Goal: Use online tool/utility: Utilize a website feature to perform a specific function

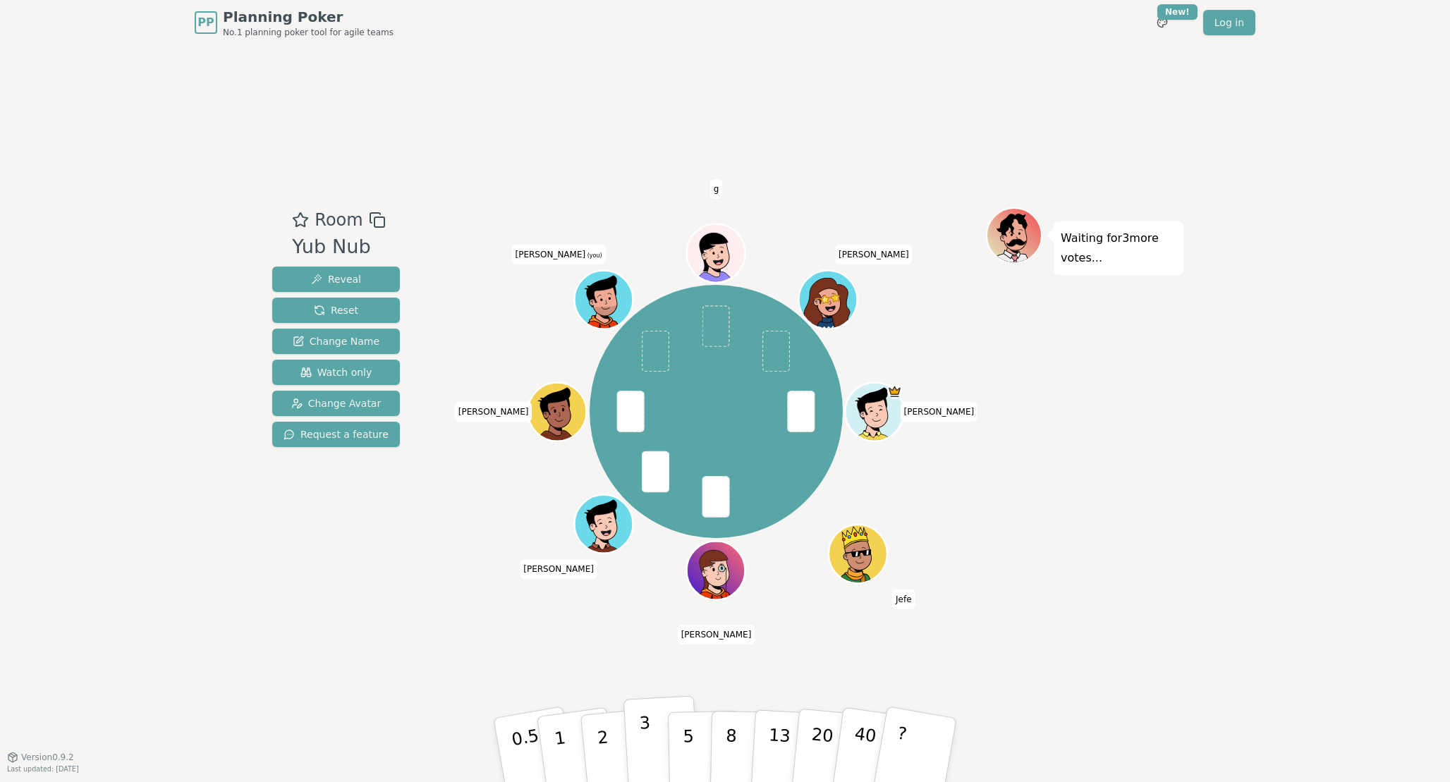
click at [650, 752] on p "3" at bounding box center [647, 751] width 16 height 77
click at [649, 742] on p "3" at bounding box center [647, 751] width 16 height 77
click at [644, 740] on p "3" at bounding box center [647, 751] width 16 height 77
click at [683, 747] on p "5" at bounding box center [689, 750] width 12 height 76
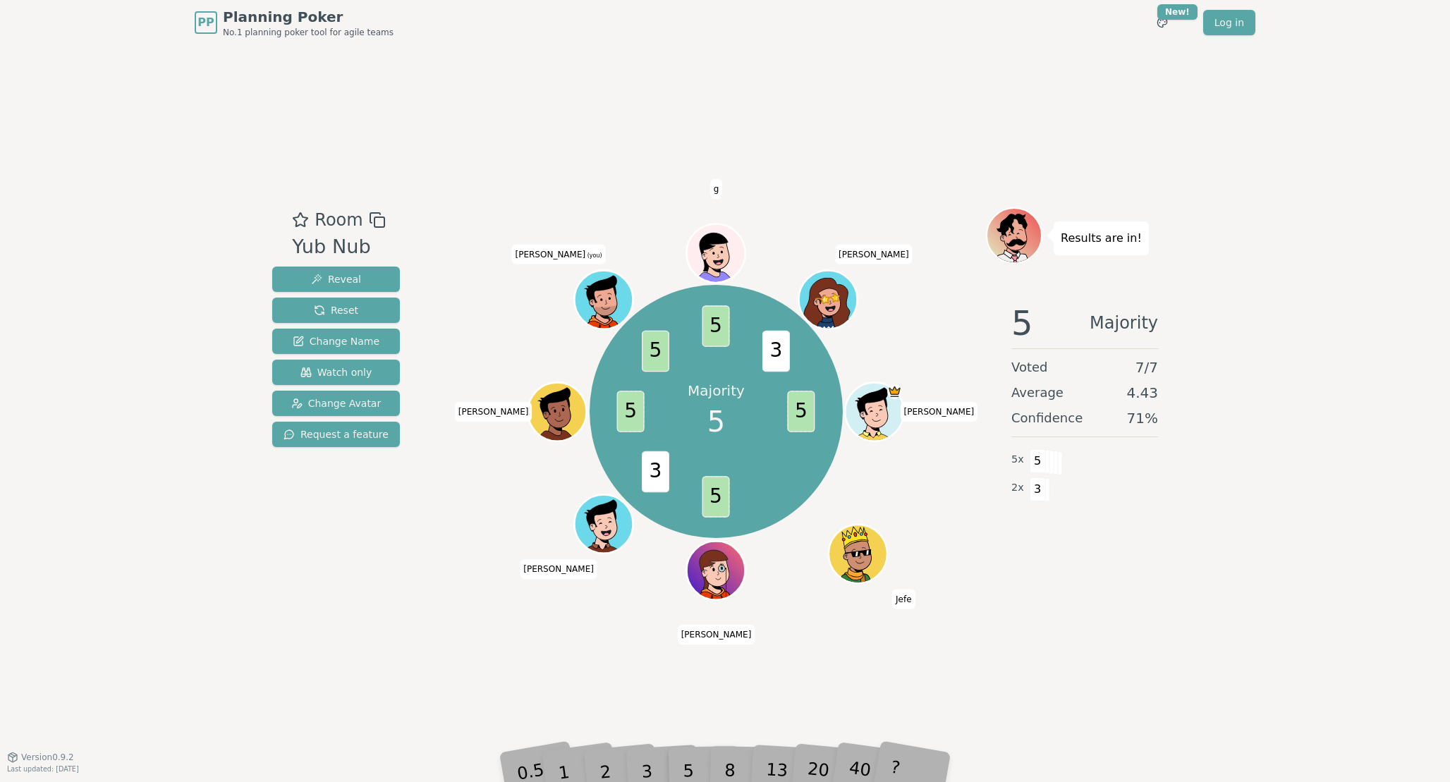
click at [472, 637] on div "Room Yub Nub Reveal Reset Change Name Watch only Change Avatar Request a featur…" at bounding box center [725, 400] width 917 height 711
click at [319, 666] on div "Room Yub Nub Reveal Reset Change Name Watch only Change Avatar Request a featur…" at bounding box center [725, 400] width 917 height 711
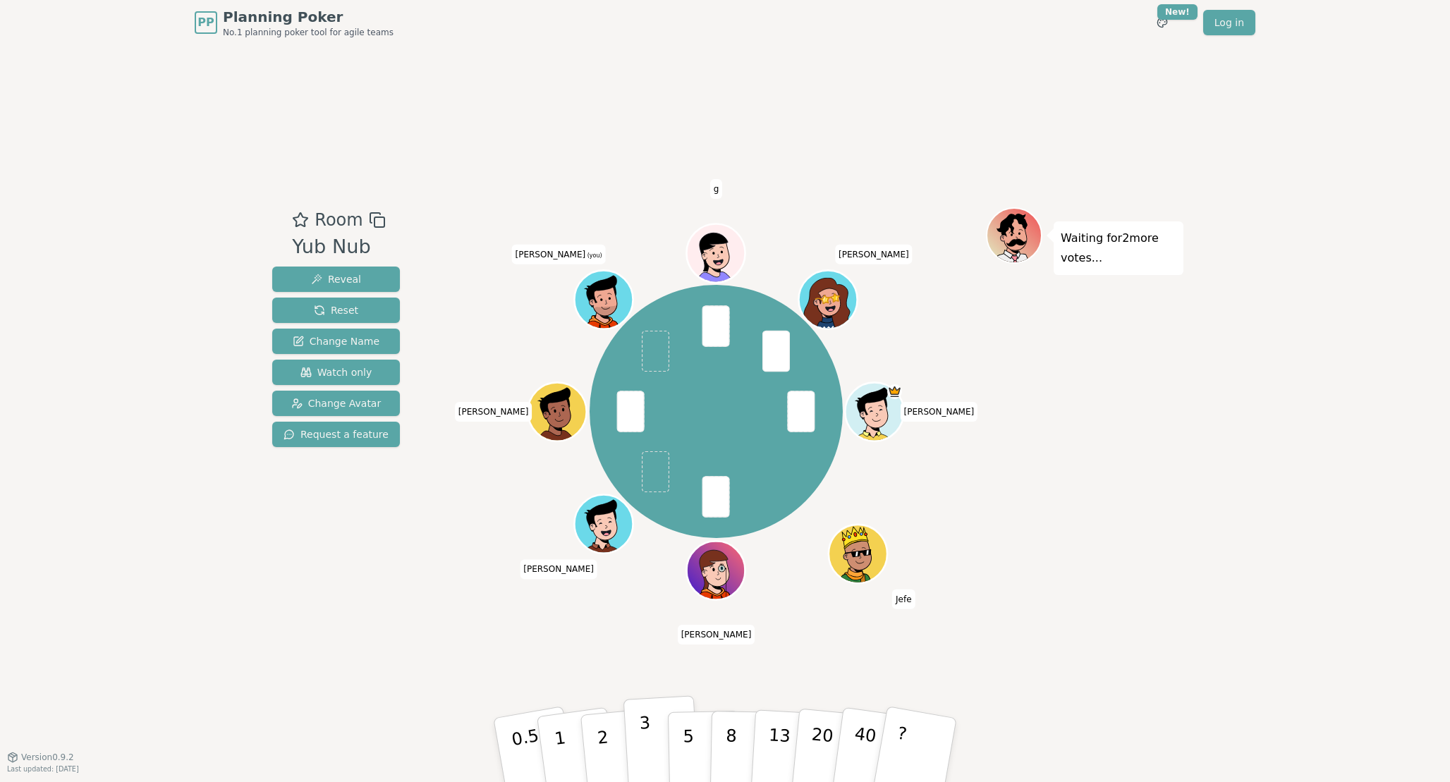
click at [647, 725] on p "3" at bounding box center [647, 751] width 16 height 77
click at [639, 736] on button "3" at bounding box center [661, 750] width 77 height 110
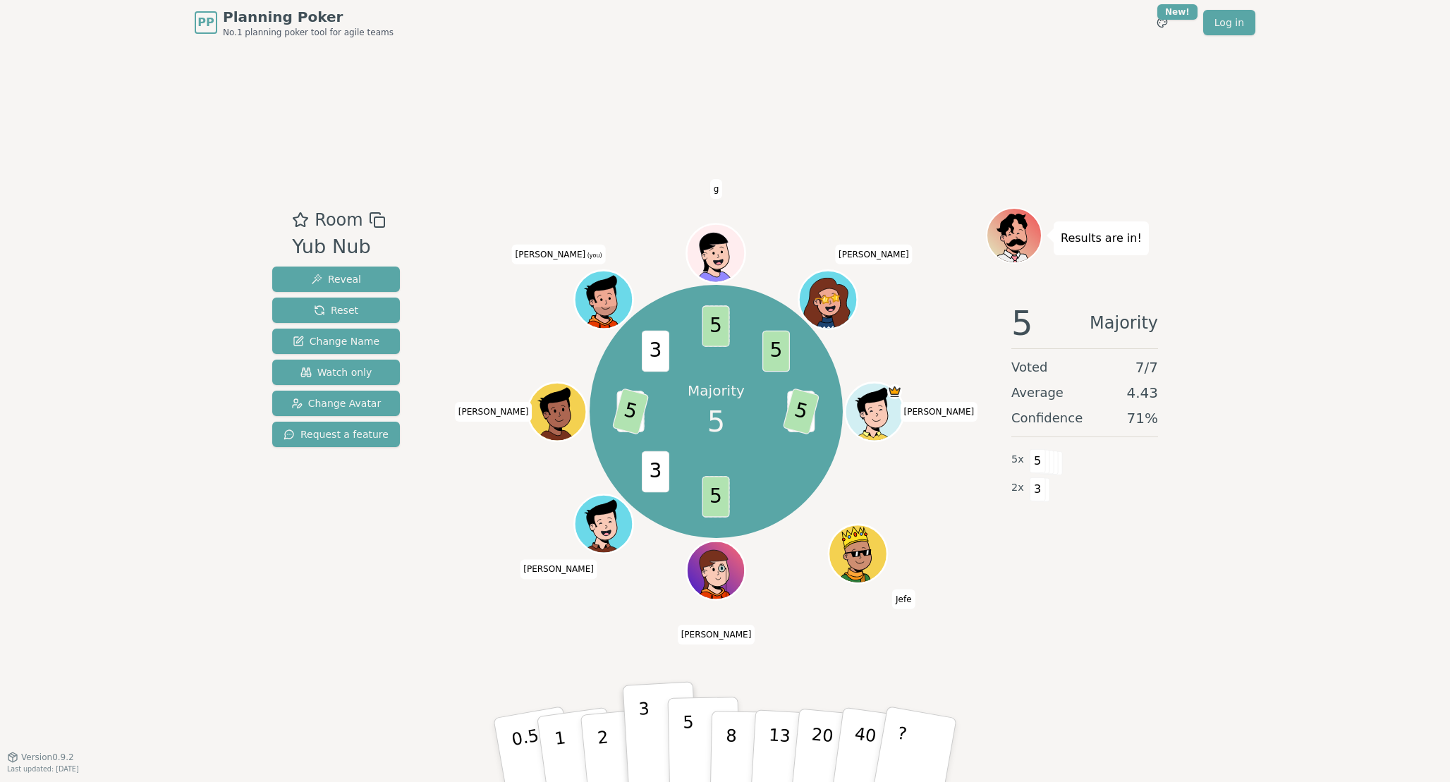
click at [688, 744] on p "5" at bounding box center [689, 750] width 12 height 76
